Goal: Information Seeking & Learning: Learn about a topic

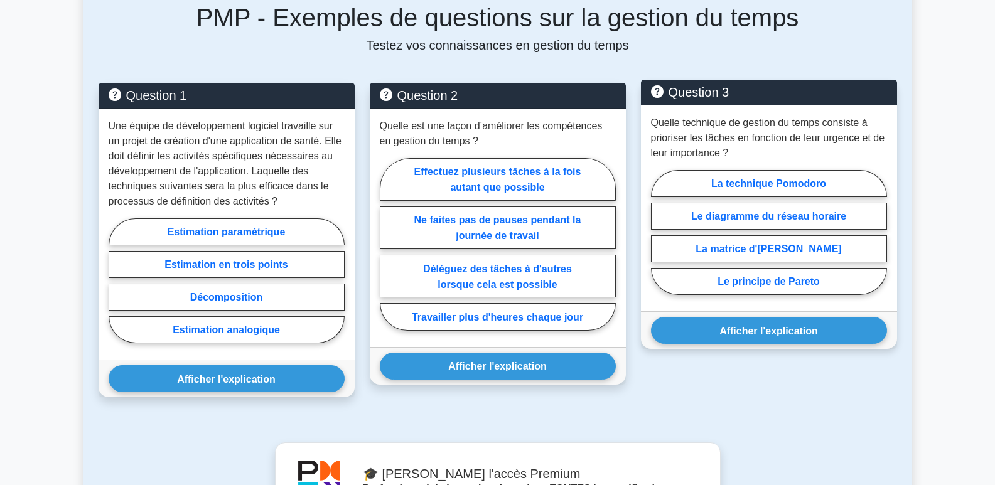
scroll to position [565, 0]
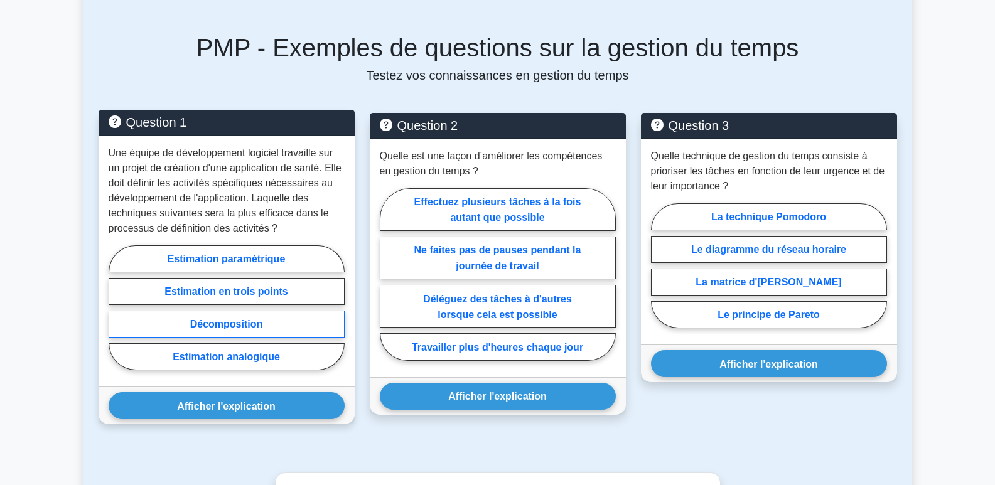
click at [244, 331] on label "Décomposition" at bounding box center [227, 324] width 236 height 27
click at [117, 315] on input "Décomposition" at bounding box center [113, 311] width 8 height 8
radio input "true"
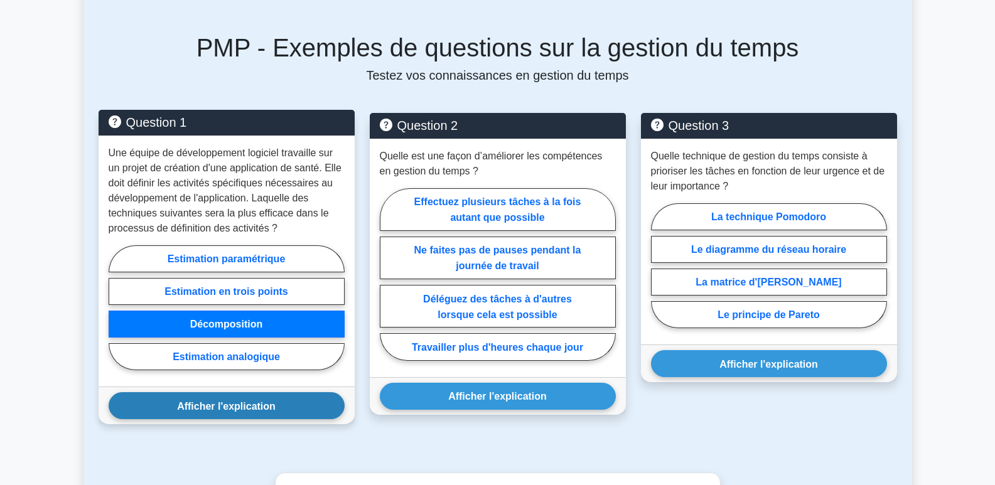
click at [245, 409] on font "Afficher l'explication" at bounding box center [226, 406] width 99 height 11
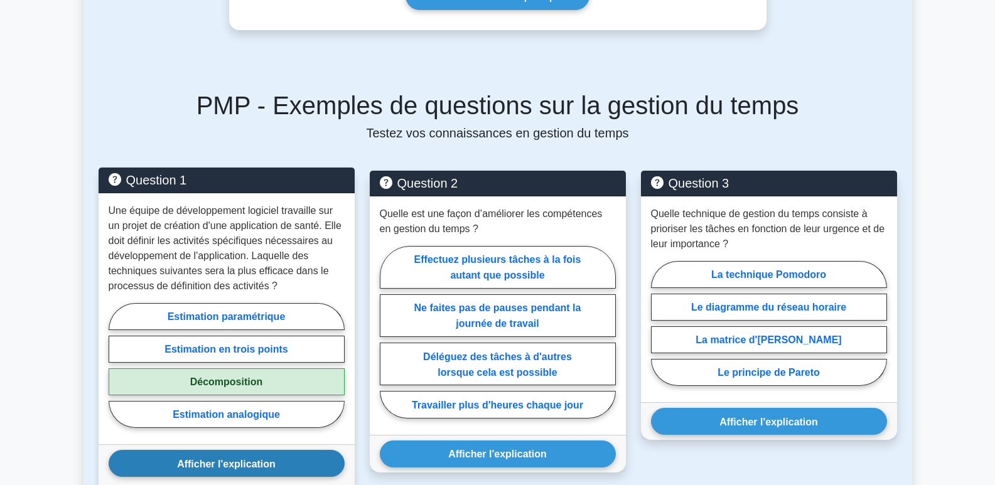
scroll to position [502, 0]
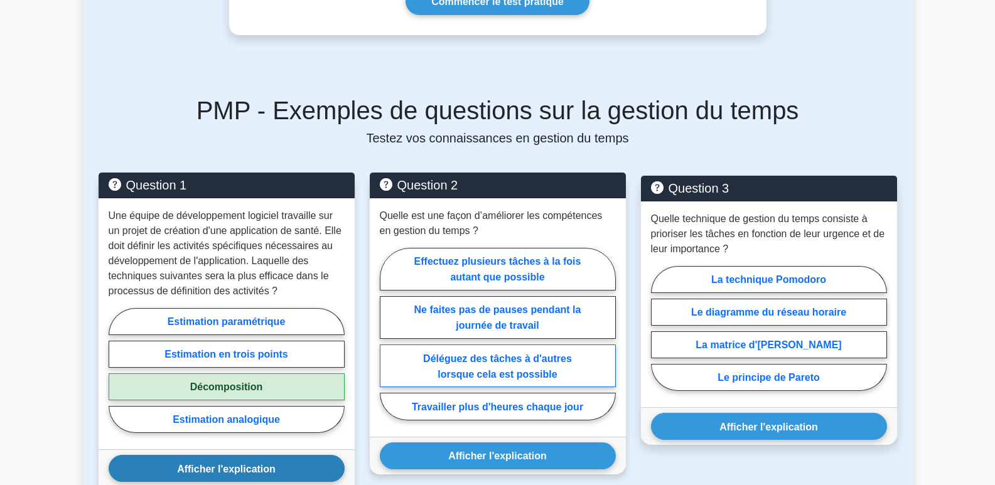
click at [528, 377] on font "Déléguez des tâches à d'autres lorsque cela est possible" at bounding box center [497, 366] width 149 height 26
click at [388, 341] on input "Déléguez des tâches à d'autres lorsque cela est possible" at bounding box center [384, 337] width 8 height 8
radio input "true"
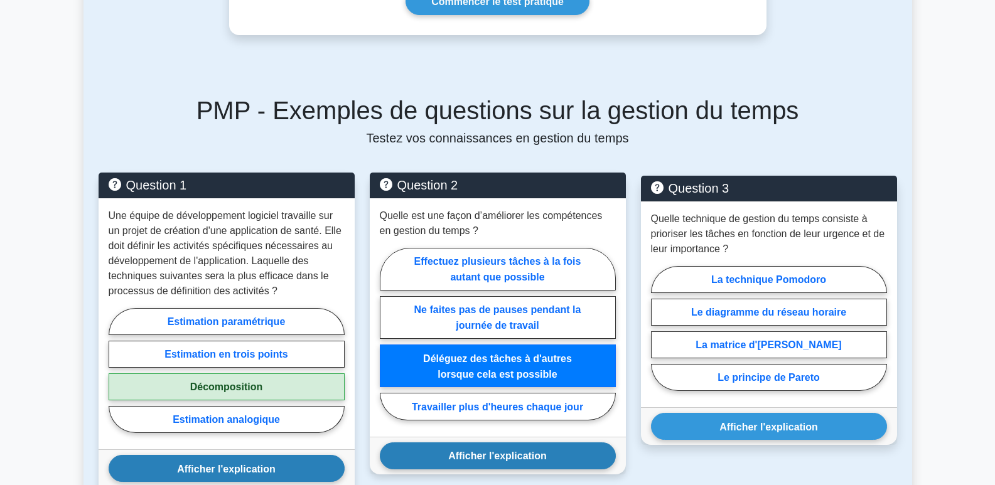
click at [518, 455] on font "Afficher l'explication" at bounding box center [497, 456] width 99 height 11
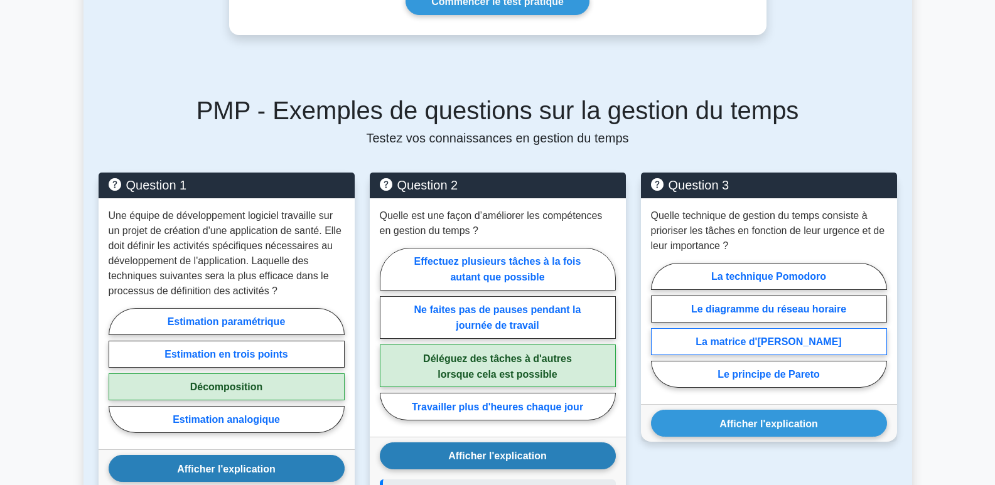
click at [775, 341] on font "La matrice d'Eisenhower" at bounding box center [769, 341] width 146 height 11
click at [659, 333] on input "La matrice d'Eisenhower" at bounding box center [655, 329] width 8 height 8
radio input "true"
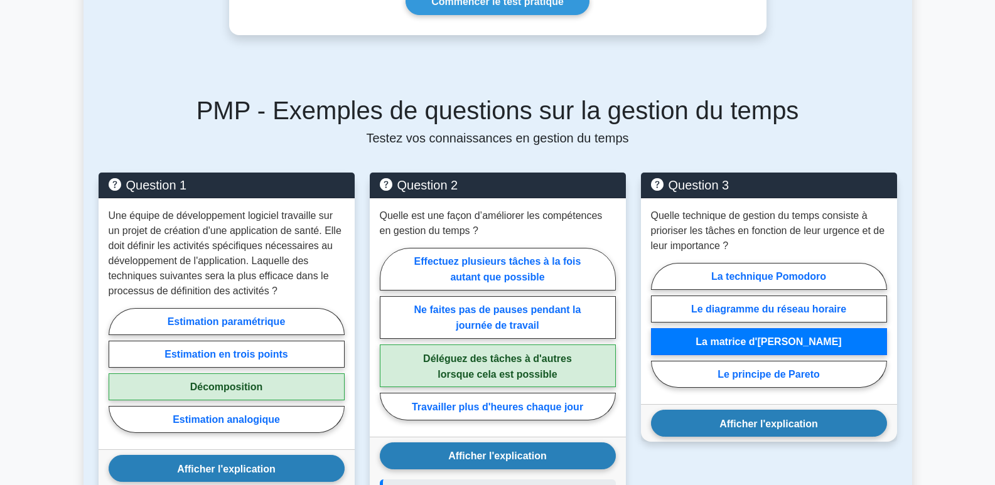
click at [782, 426] on font "Afficher l'explication" at bounding box center [768, 423] width 99 height 11
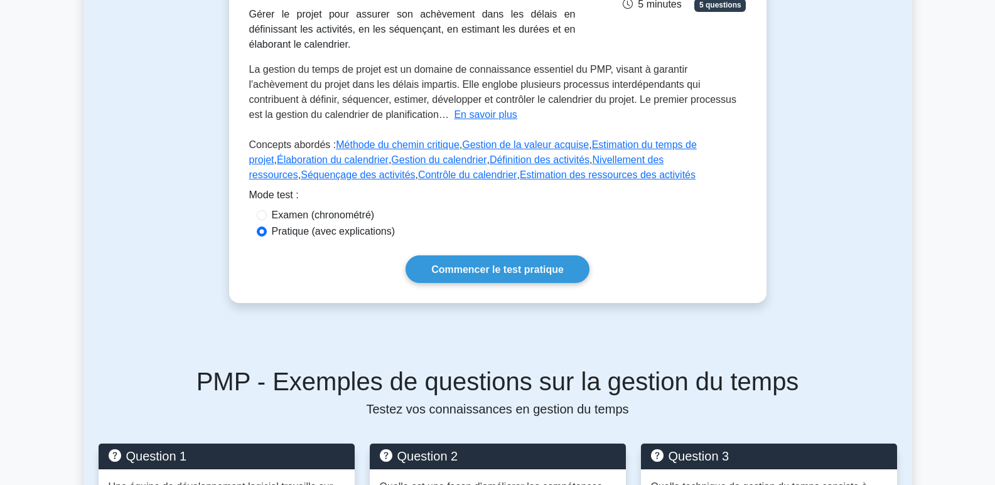
scroll to position [188, 0]
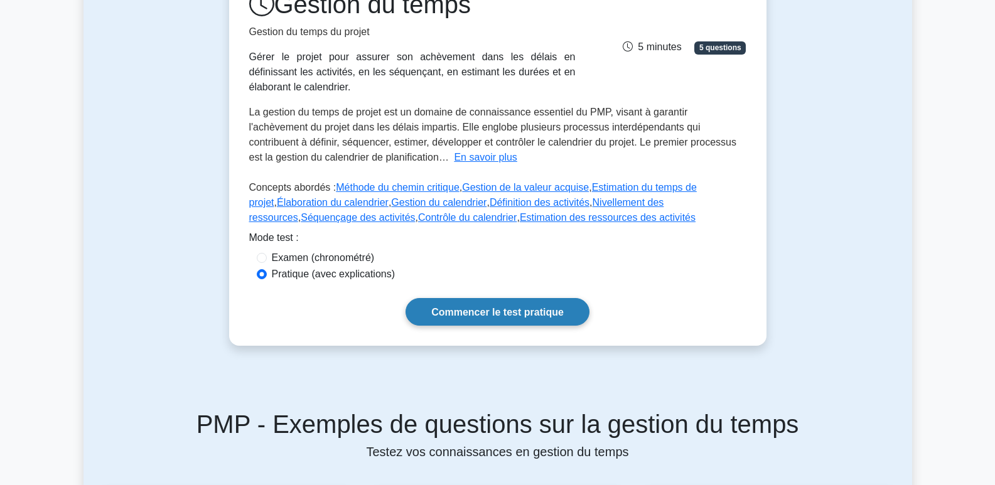
click at [498, 311] on font "Commencer le test pratique" at bounding box center [497, 312] width 132 height 11
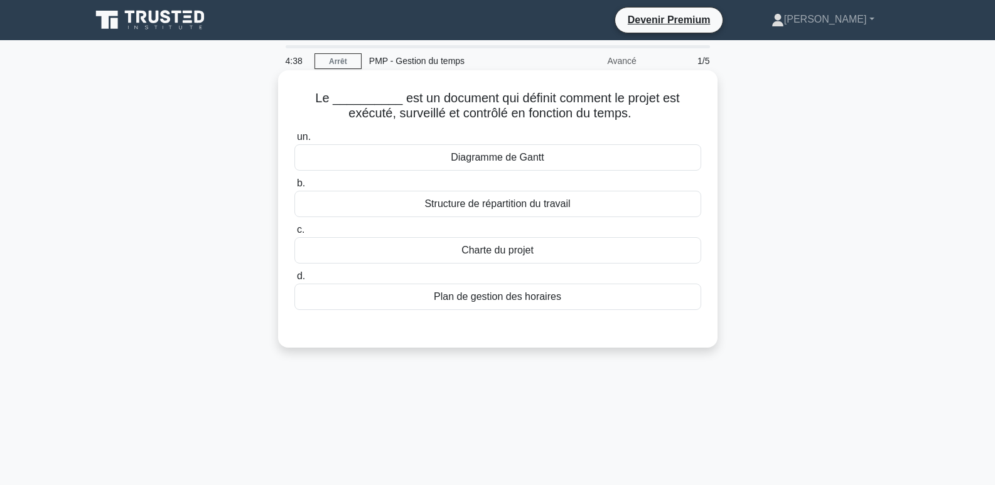
click at [519, 208] on font "Structure de répartition du travail" at bounding box center [497, 203] width 146 height 11
click at [294, 188] on input "b. Structure de répartition du travail" at bounding box center [294, 184] width 0 height 8
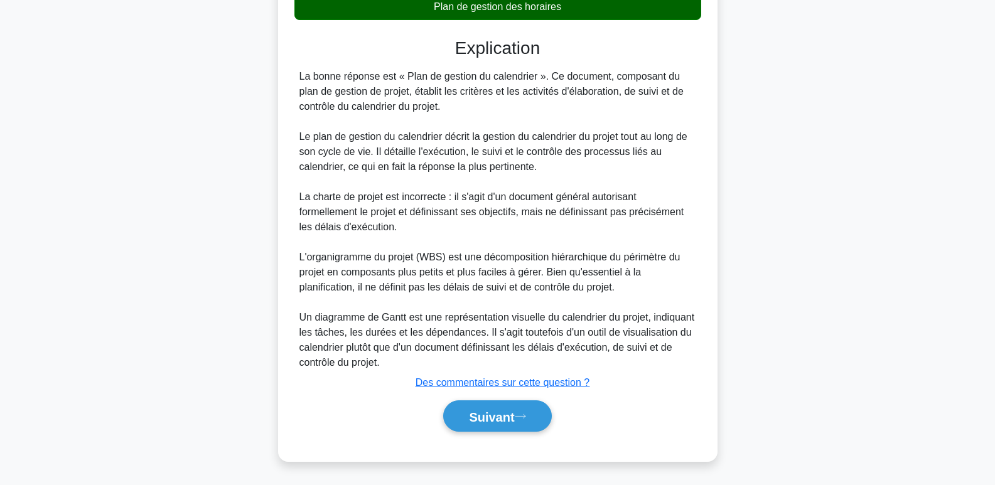
scroll to position [293, 0]
click at [506, 414] on font "Suivant" at bounding box center [491, 417] width 45 height 14
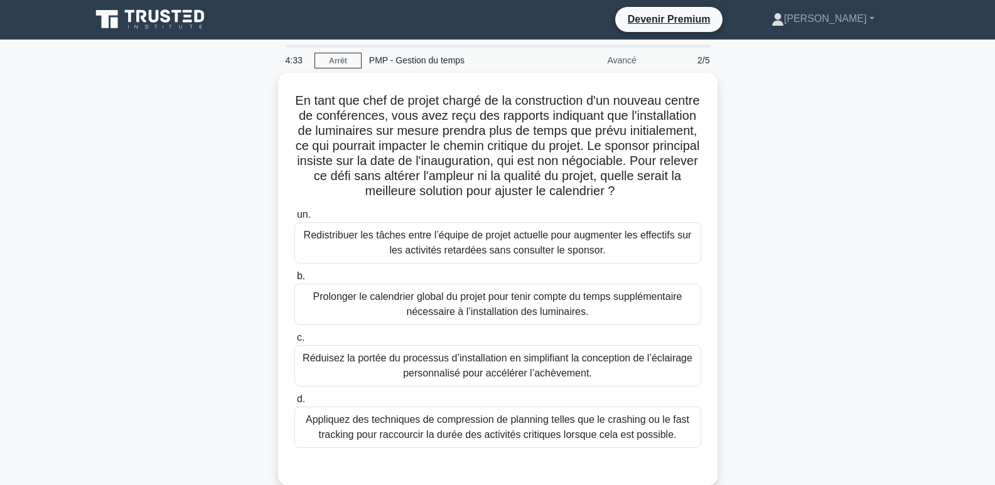
scroll to position [0, 0]
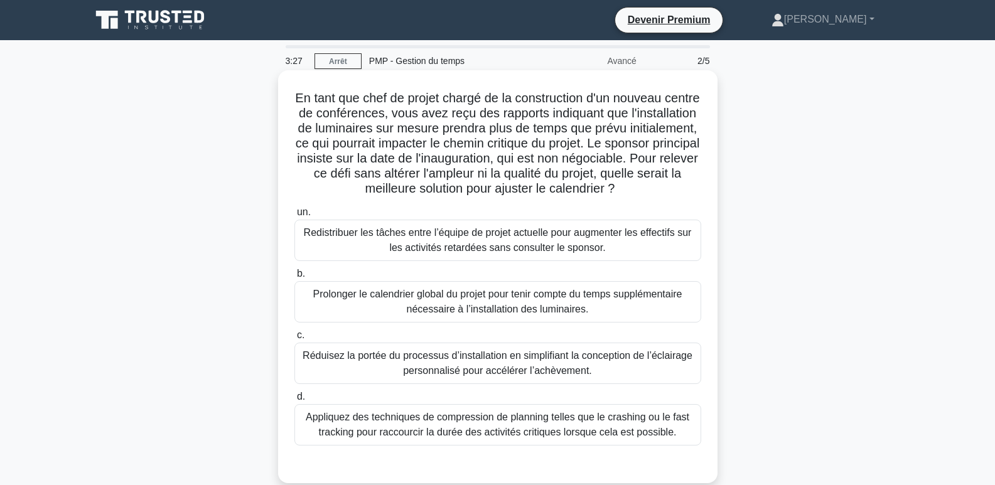
click at [592, 422] on font "Appliquez des techniques de compression de planning telles que le crashing ou l…" at bounding box center [498, 425] width 384 height 26
click at [294, 401] on input "d. Appliquez des techniques de compression de planning telles que le crashing o…" at bounding box center [294, 397] width 0 height 8
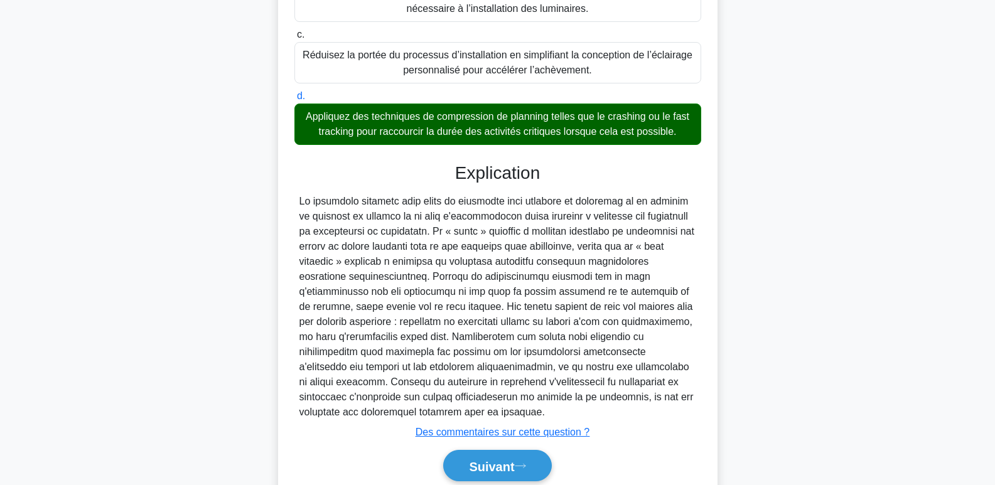
scroll to position [314, 0]
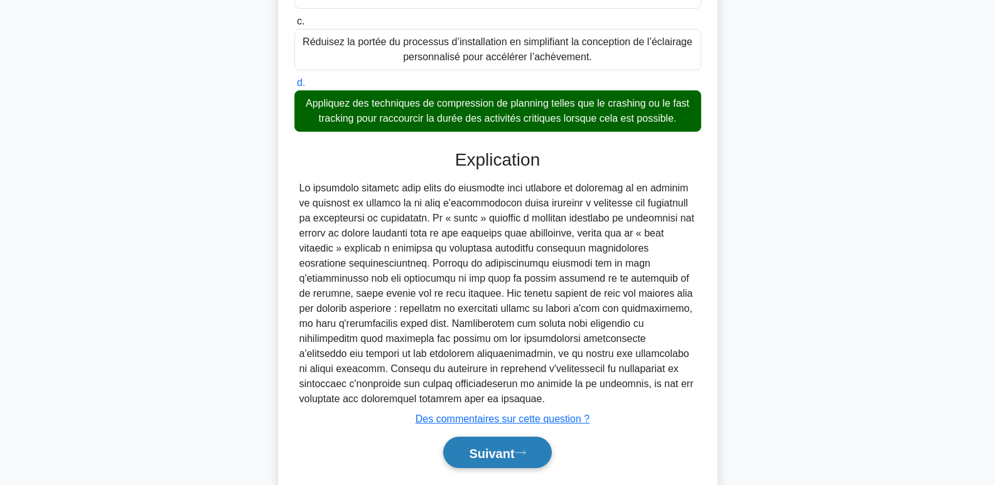
click at [505, 448] on font "Suivant" at bounding box center [491, 453] width 45 height 14
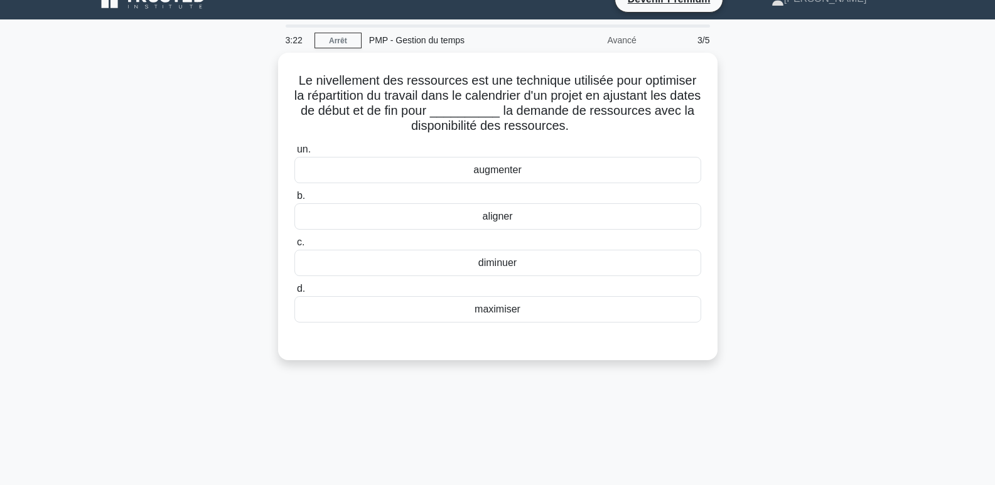
scroll to position [0, 0]
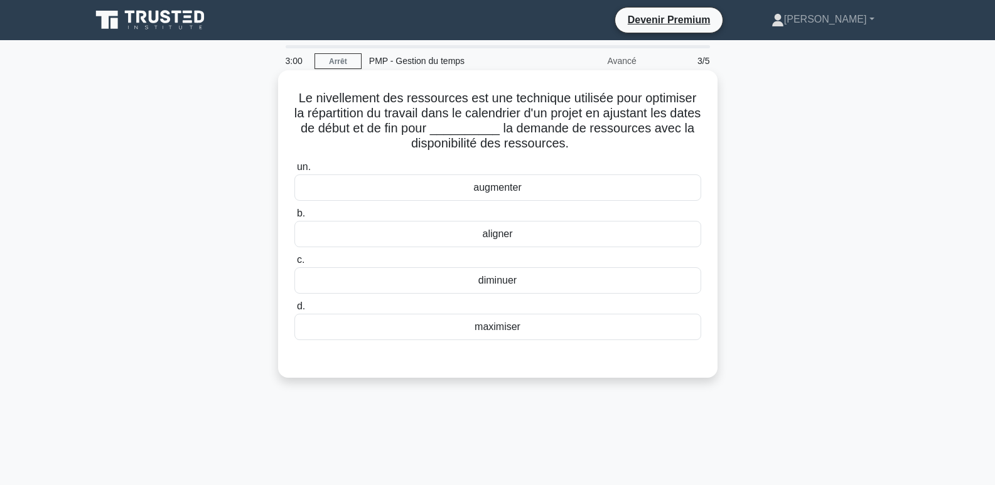
click at [499, 237] on font "aligner" at bounding box center [497, 234] width 30 height 11
click at [294, 218] on input "b. aligner" at bounding box center [294, 214] width 0 height 8
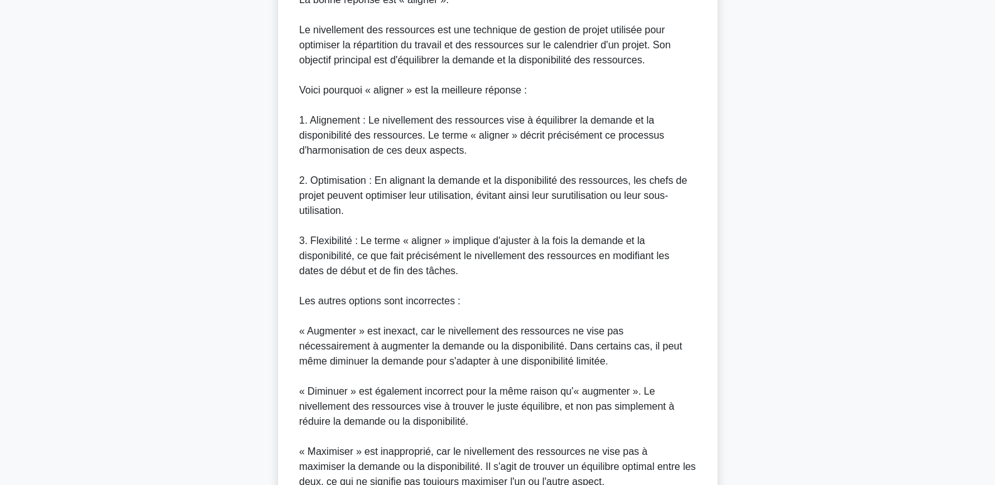
scroll to position [517, 0]
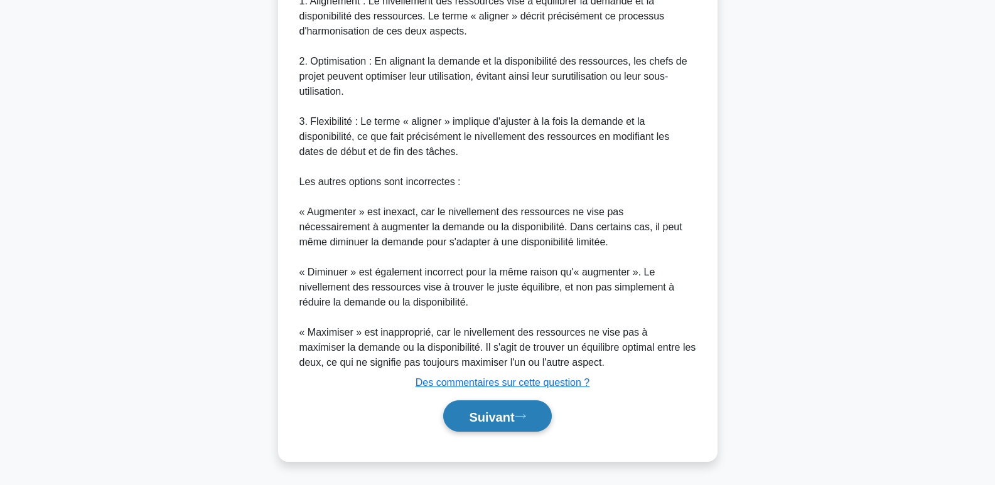
click at [502, 416] on font "Suivant" at bounding box center [491, 417] width 45 height 14
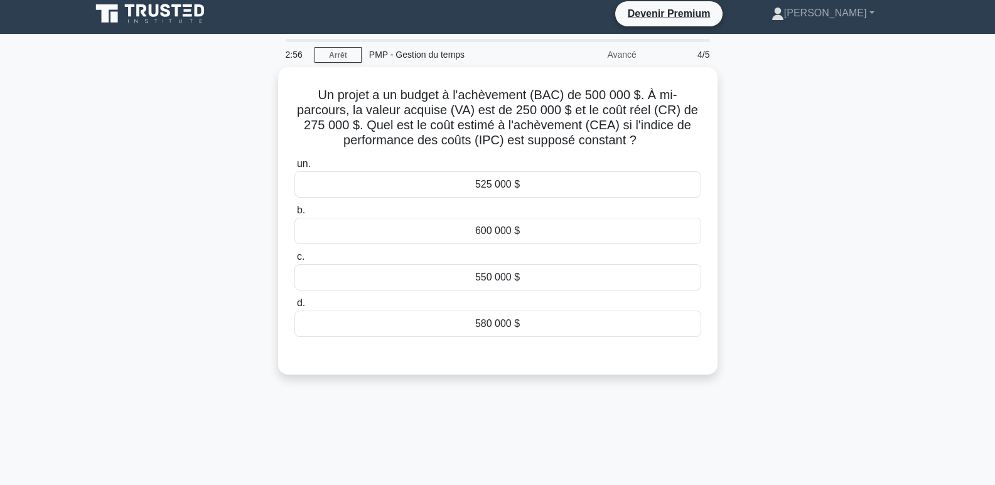
scroll to position [0, 0]
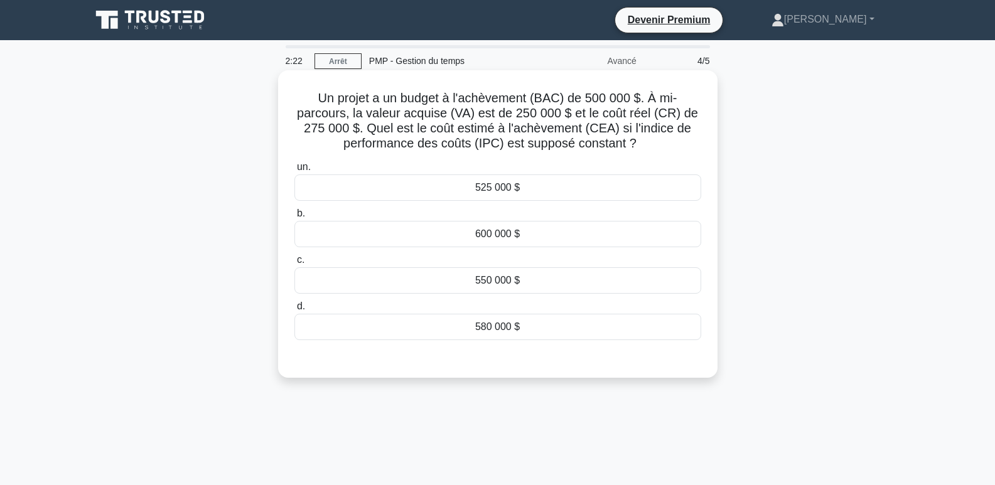
click at [497, 190] on font "525 000 $" at bounding box center [497, 187] width 45 height 11
click at [294, 171] on input "un. 525 000 $" at bounding box center [294, 167] width 0 height 8
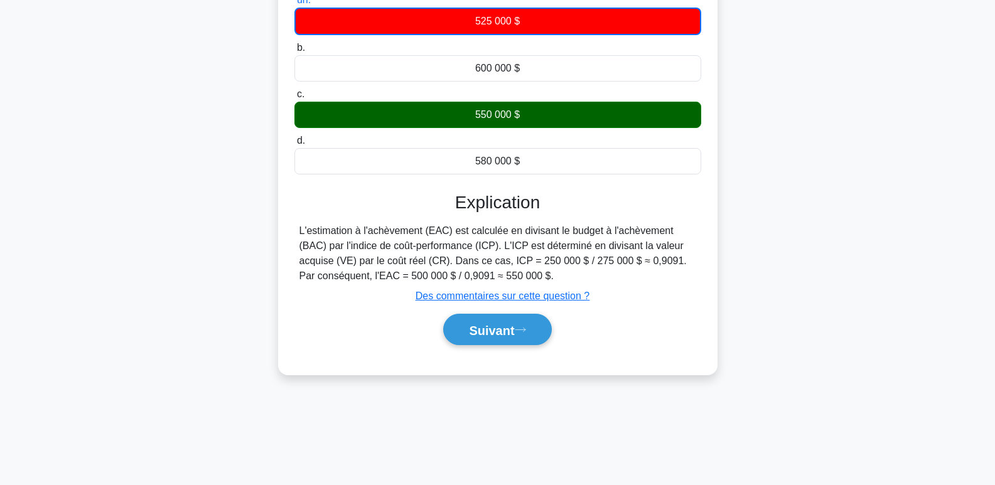
scroll to position [193, 0]
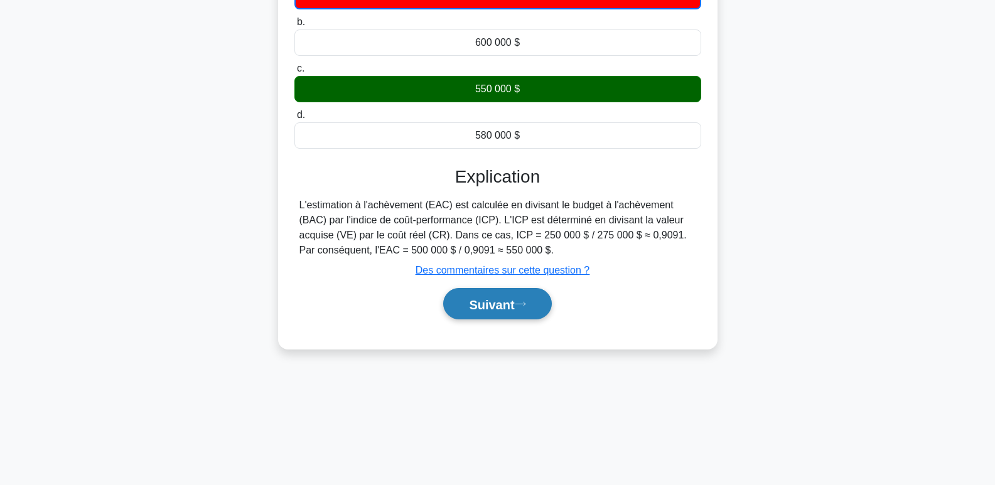
click at [485, 304] on font "Suivant" at bounding box center [491, 305] width 45 height 14
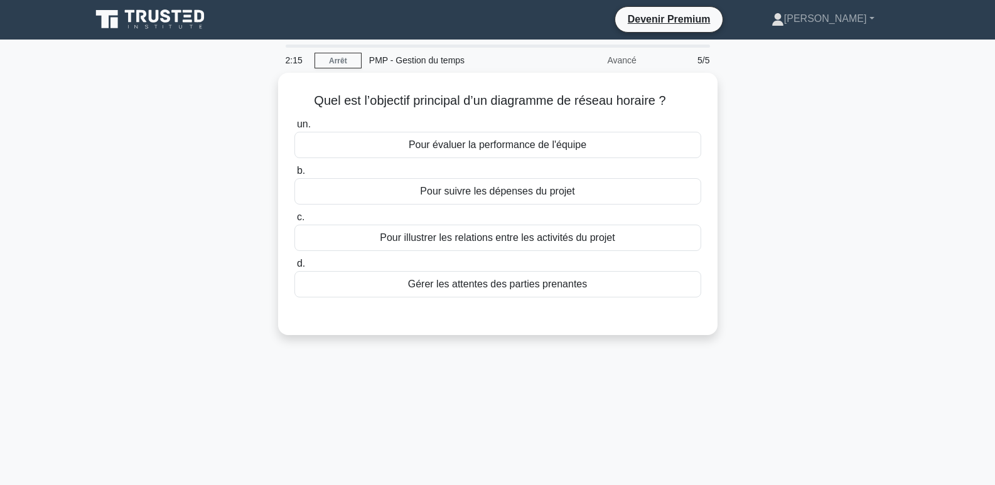
scroll to position [0, 0]
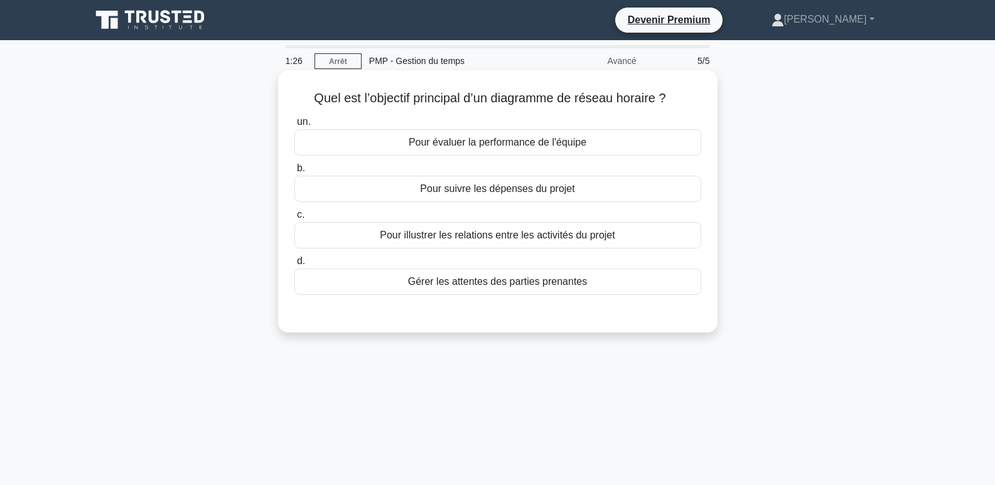
click at [594, 240] on font "Pour illustrer les relations entre les activités du projet" at bounding box center [497, 235] width 235 height 11
click at [294, 219] on input "c. Pour illustrer les relations entre les activités du projet" at bounding box center [294, 215] width 0 height 8
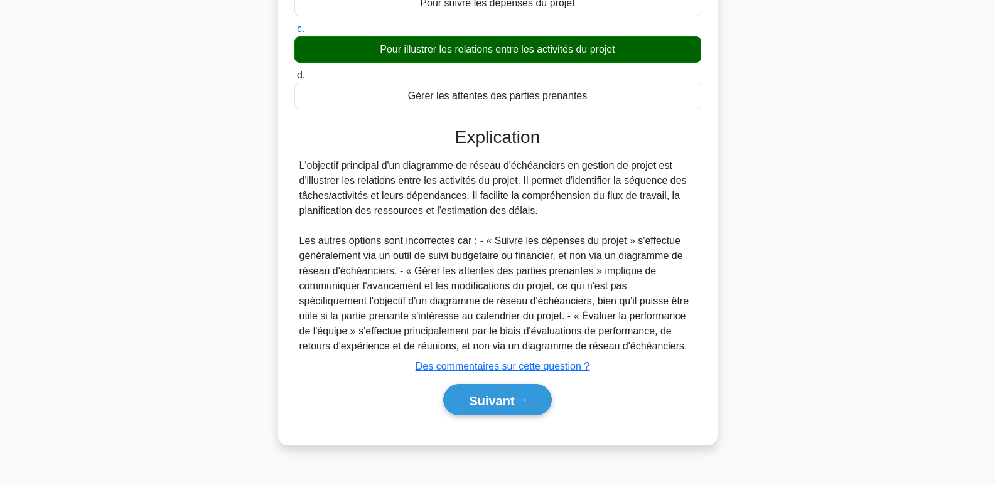
scroll to position [193, 0]
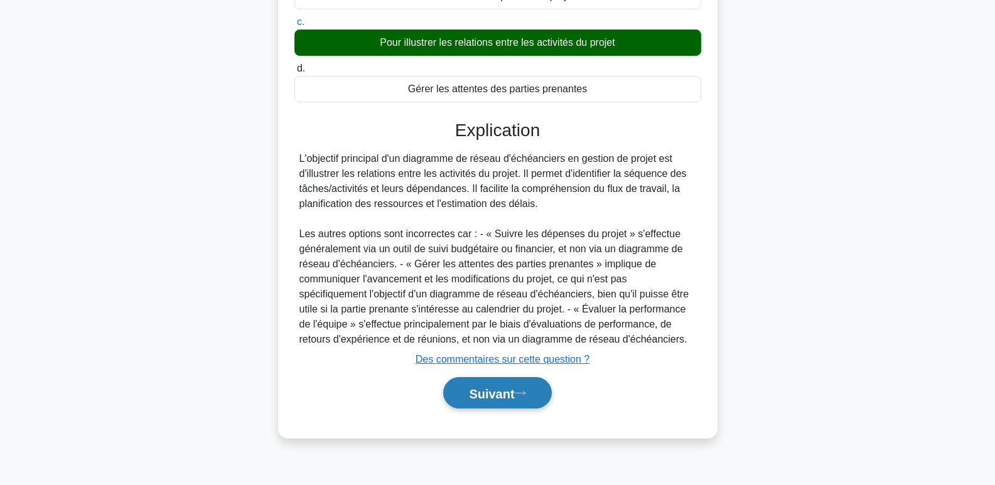
click at [507, 392] on font "Suivant" at bounding box center [491, 394] width 45 height 14
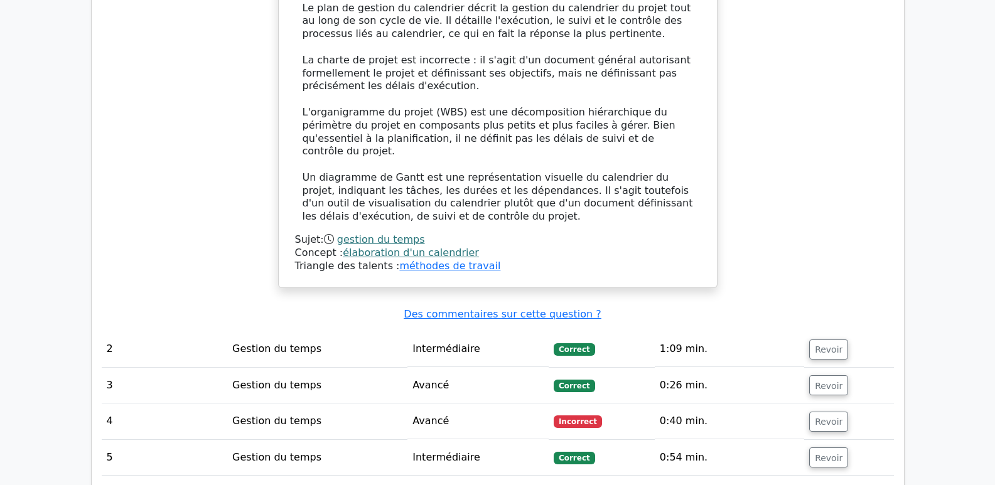
scroll to position [1444, 0]
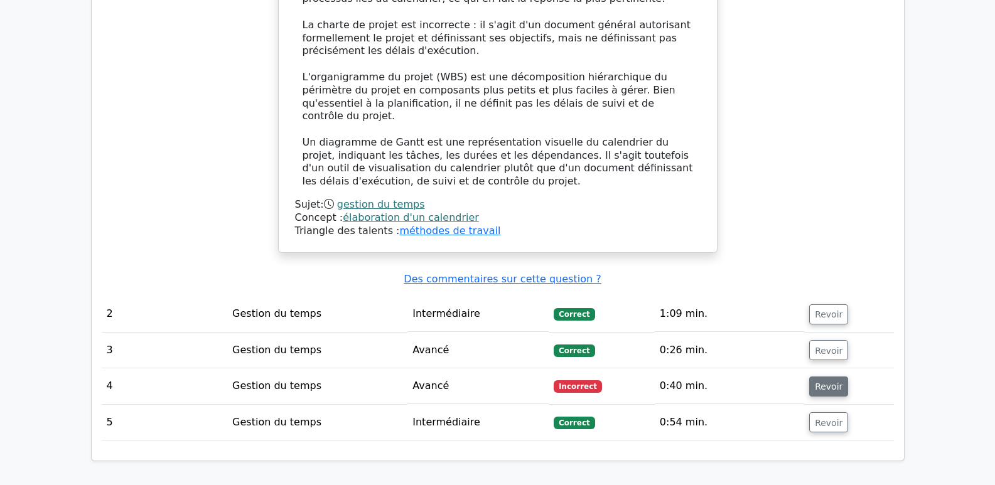
click at [827, 382] on font "Revoir" at bounding box center [829, 387] width 28 height 10
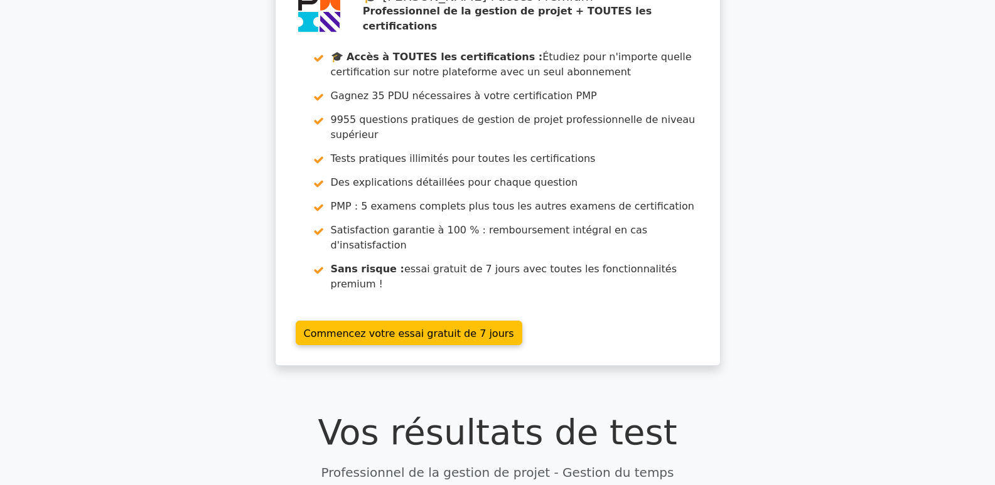
scroll to position [0, 0]
